Goal: Task Accomplishment & Management: Use online tool/utility

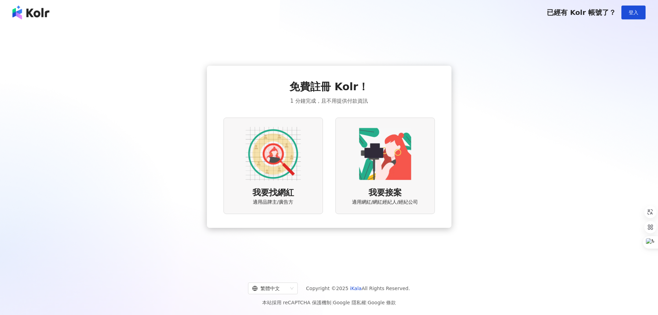
click at [287, 195] on span "我要找網紅" at bounding box center [273, 193] width 41 height 12
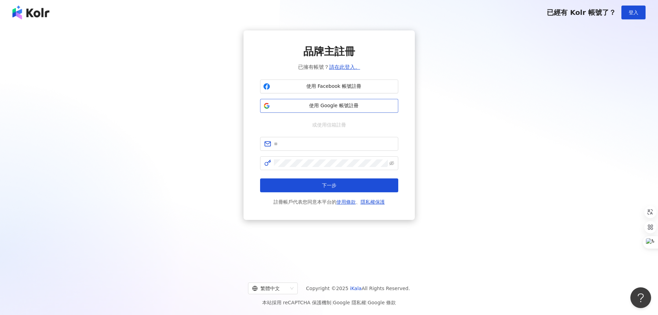
click at [316, 103] on span "使用 Google 帳號註冊" at bounding box center [334, 105] width 122 height 7
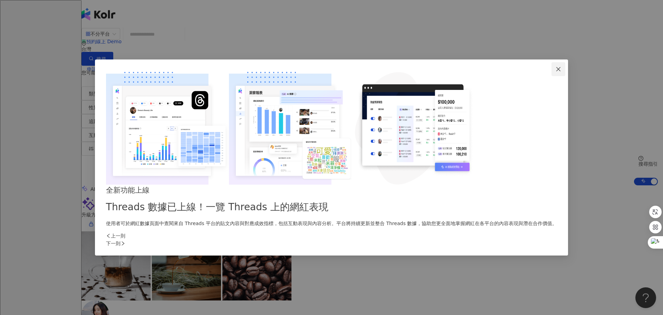
click at [556, 72] on icon "close" at bounding box center [559, 69] width 6 height 6
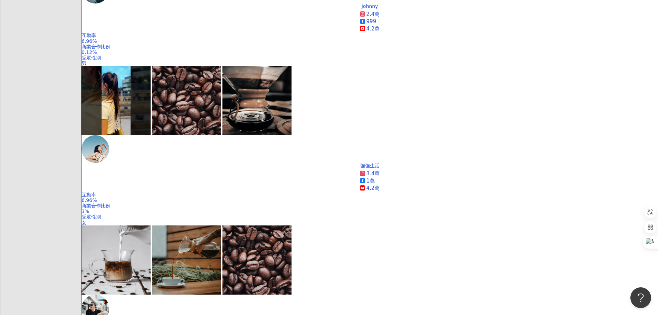
scroll to position [381, 0]
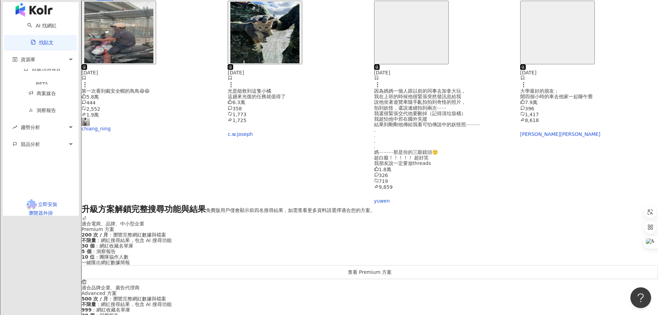
scroll to position [202, 0]
